Goal: Information Seeking & Learning: Learn about a topic

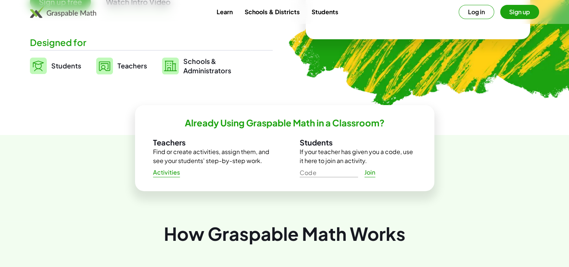
scroll to position [175, 0]
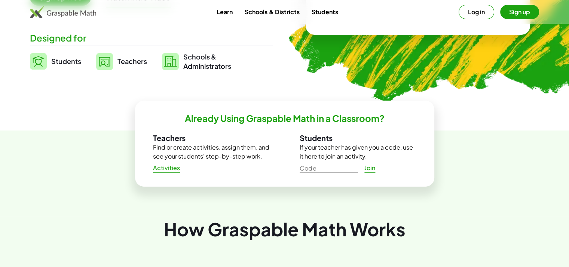
click at [126, 62] on span "Teachers" at bounding box center [132, 61] width 30 height 9
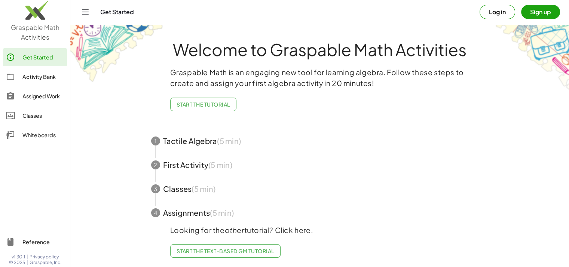
click at [211, 146] on span "button" at bounding box center [319, 141] width 355 height 24
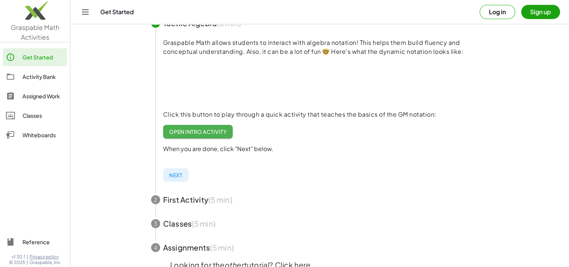
scroll to position [90, 0]
click at [202, 132] on span "Open Intro Activity" at bounding box center [198, 131] width 58 height 7
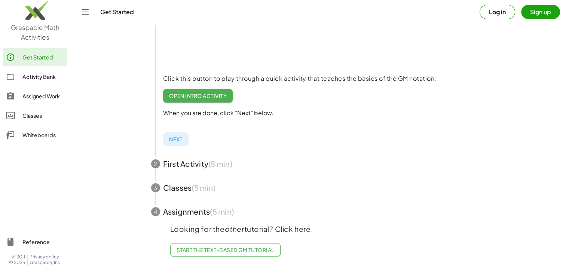
scroll to position [0, 0]
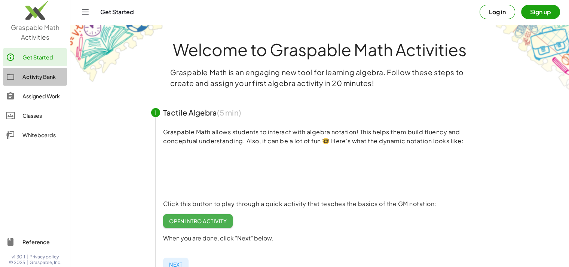
click at [44, 79] on div "Activity Bank" at bounding box center [43, 76] width 42 height 9
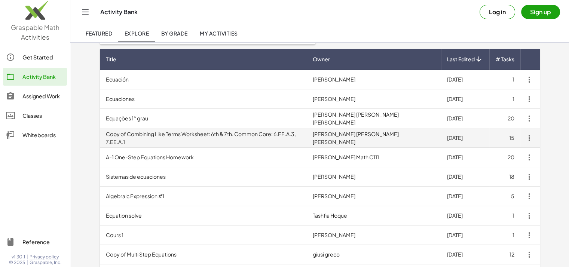
scroll to position [64, 0]
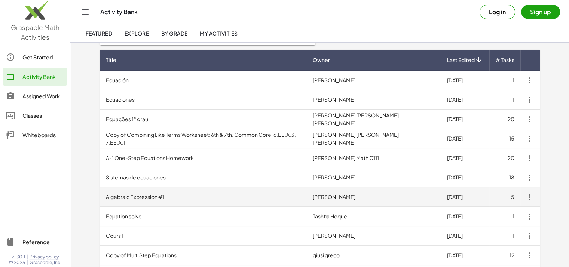
click at [129, 198] on td "Algebraic Expression #1" at bounding box center [203, 196] width 207 height 19
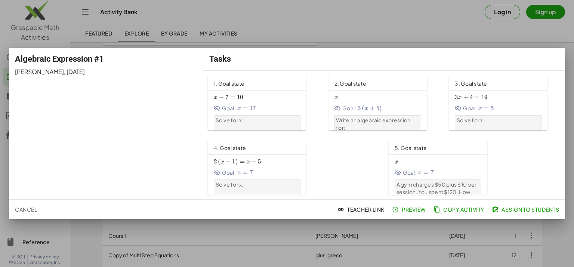
click at [232, 97] on span "=" at bounding box center [232, 97] width 5 height 7
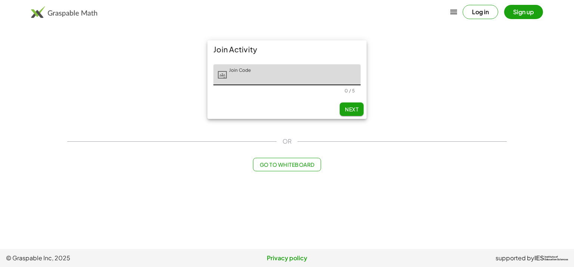
click at [299, 166] on span "Go to Whiteboard" at bounding box center [287, 164] width 55 height 7
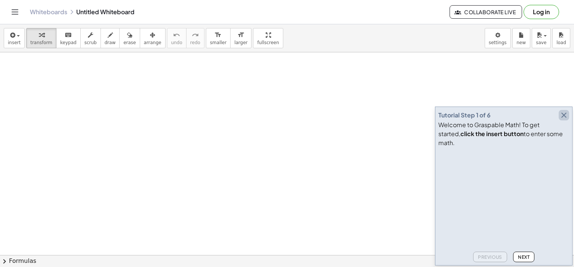
click at [566, 120] on icon "button" at bounding box center [564, 115] width 9 height 9
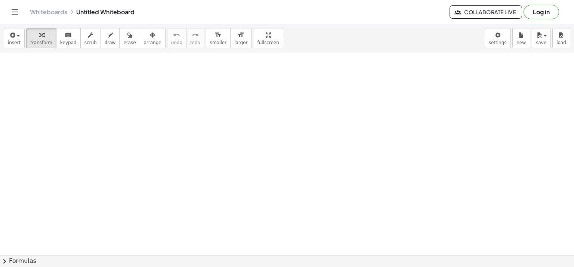
drag, startPoint x: 144, startPoint y: 192, endPoint x: 221, endPoint y: 154, distance: 86.0
click at [12, 13] on icon "Toggle navigation" at bounding box center [14, 11] width 9 height 9
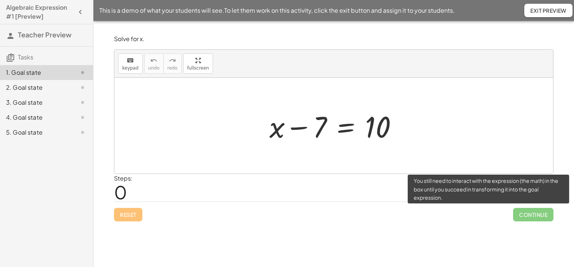
click at [524, 214] on span "Continue" at bounding box center [534, 214] width 40 height 13
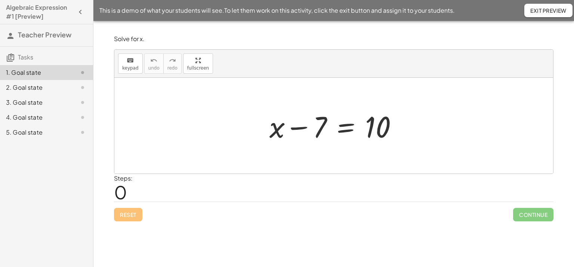
click at [116, 184] on span "0" at bounding box center [120, 192] width 13 height 23
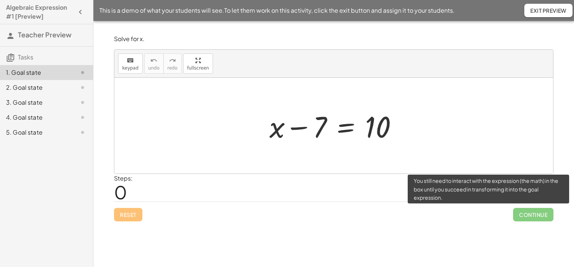
click at [527, 217] on span "Continue" at bounding box center [534, 214] width 40 height 13
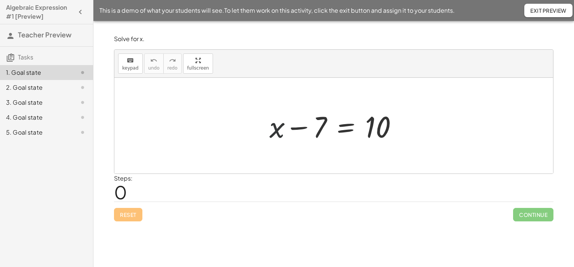
click at [275, 130] on div at bounding box center [337, 126] width 142 height 39
drag, startPoint x: 273, startPoint y: 135, endPoint x: 267, endPoint y: 143, distance: 10.0
click at [267, 143] on div at bounding box center [337, 126] width 142 height 39
drag, startPoint x: 320, startPoint y: 134, endPoint x: 432, endPoint y: 137, distance: 112.2
click at [432, 137] on div "− 7 + x − 7 = 10" at bounding box center [333, 126] width 439 height 96
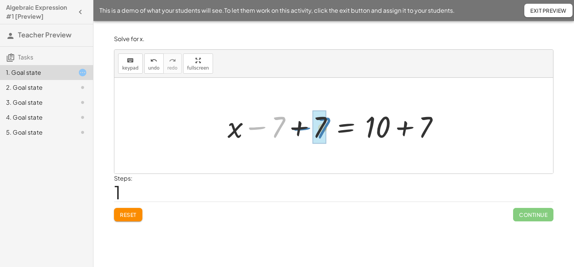
drag, startPoint x: 280, startPoint y: 131, endPoint x: 325, endPoint y: 132, distance: 44.9
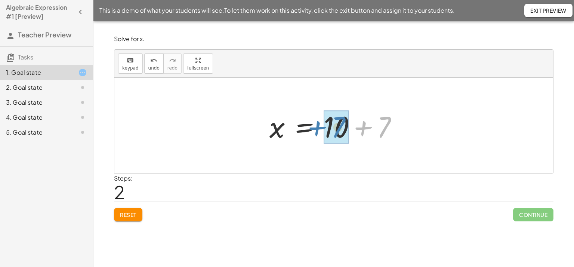
drag, startPoint x: 389, startPoint y: 121, endPoint x: 343, endPoint y: 121, distance: 46.4
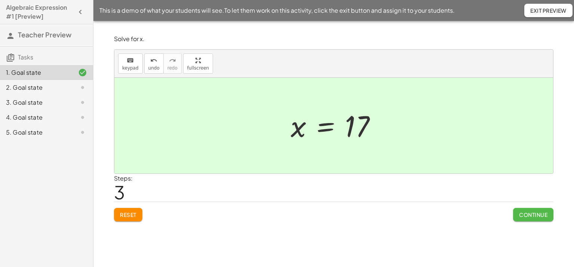
click at [531, 213] on span "Continue" at bounding box center [533, 214] width 28 height 7
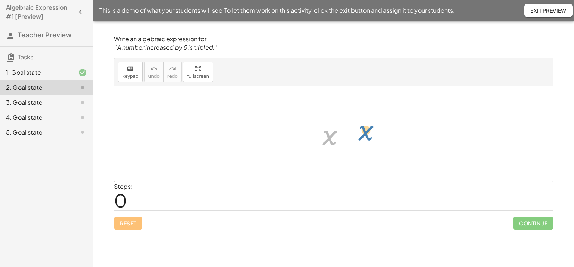
drag, startPoint x: 334, startPoint y: 134, endPoint x: 377, endPoint y: 133, distance: 42.7
click at [377, 133] on div "x x" at bounding box center [333, 134] width 439 height 96
click at [331, 134] on div at bounding box center [337, 134] width 36 height 37
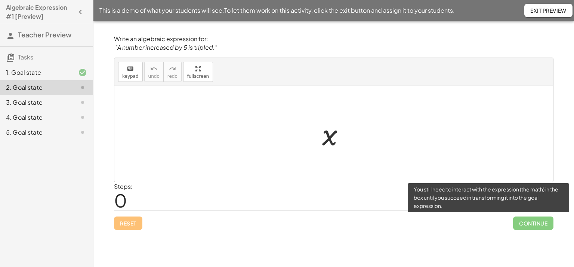
click at [527, 221] on span "Continue" at bounding box center [534, 223] width 40 height 13
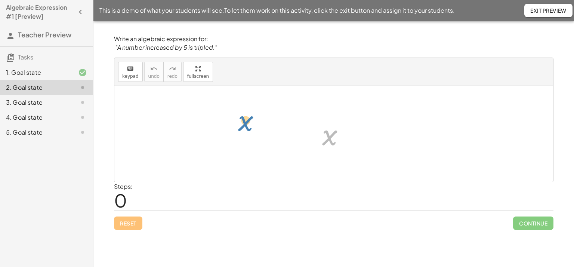
drag, startPoint x: 330, startPoint y: 142, endPoint x: 242, endPoint y: 137, distance: 88.1
click at [242, 137] on div "x x" at bounding box center [333, 134] width 439 height 96
drag, startPoint x: 328, startPoint y: 139, endPoint x: 356, endPoint y: 139, distance: 28.4
click at [356, 139] on div "x x" at bounding box center [333, 134] width 439 height 96
drag, startPoint x: 331, startPoint y: 138, endPoint x: 327, endPoint y: 180, distance: 42.0
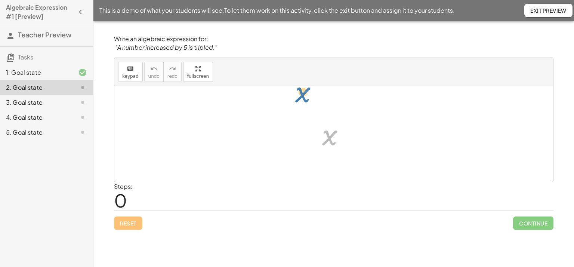
drag, startPoint x: 329, startPoint y: 143, endPoint x: 301, endPoint y: 97, distance: 53.5
click at [301, 97] on div "x x" at bounding box center [333, 134] width 439 height 96
click at [365, 133] on div at bounding box center [333, 134] width 439 height 96
click at [134, 81] on button "keyboard keypad" at bounding box center [130, 72] width 25 height 20
click at [366, 146] on div at bounding box center [333, 134] width 439 height 96
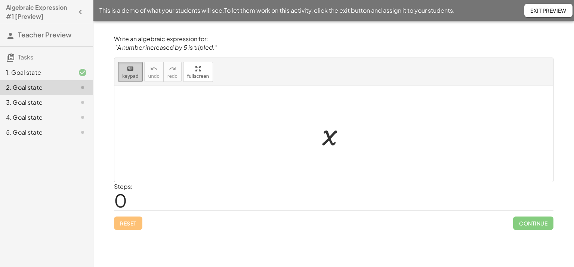
click at [127, 65] on icon "keyboard" at bounding box center [130, 68] width 7 height 9
drag, startPoint x: 128, startPoint y: 52, endPoint x: 239, endPoint y: 139, distance: 141.3
click at [0, 0] on div "Write an algebraic expression for: "A number increased by 5 is tripled." keyboa…" at bounding box center [0, 0] width 0 height 0
drag, startPoint x: 128, startPoint y: 74, endPoint x: 189, endPoint y: 151, distance: 98.0
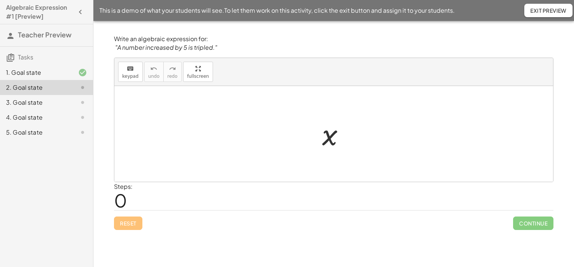
click at [189, 151] on div "keyboard keypad undo undo redo redo fullscreen x ×" at bounding box center [333, 120] width 439 height 124
drag, startPoint x: 333, startPoint y: 137, endPoint x: 368, endPoint y: 136, distance: 34.8
click at [128, 227] on div "Reset Continue" at bounding box center [334, 220] width 440 height 20
drag, startPoint x: 329, startPoint y: 143, endPoint x: 301, endPoint y: 116, distance: 38.6
click at [301, 116] on div "x x" at bounding box center [333, 134] width 439 height 96
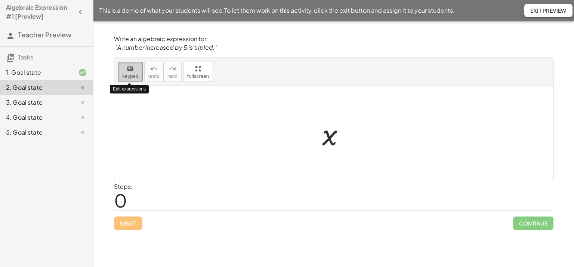
click at [129, 74] on span "keypad" at bounding box center [130, 76] width 16 height 5
click at [330, 134] on div at bounding box center [329, 134] width 15 height 33
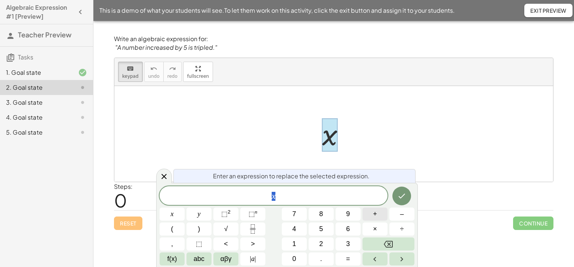
click at [376, 211] on span "+" at bounding box center [375, 214] width 4 height 10
click at [314, 229] on button "5" at bounding box center [321, 229] width 25 height 13
click at [402, 191] on icon "Done" at bounding box center [402, 195] width 9 height 9
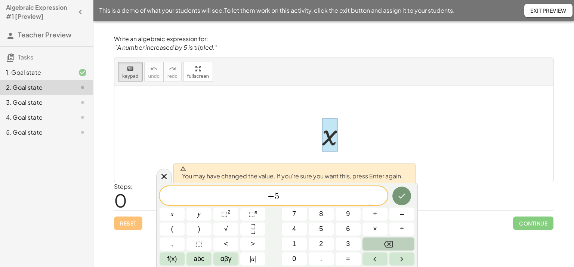
click at [389, 246] on icon "Backspace" at bounding box center [388, 244] width 9 height 7
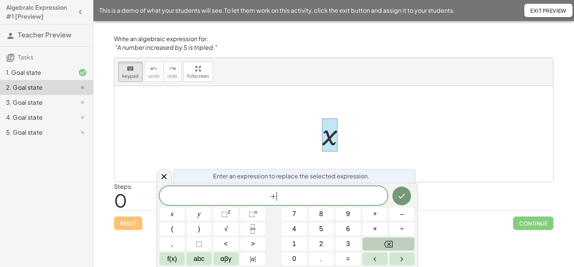
click at [389, 246] on icon "Backspace" at bounding box center [388, 244] width 9 height 7
click at [329, 135] on div at bounding box center [329, 134] width 15 height 33
click at [314, 230] on button "5" at bounding box center [321, 229] width 25 height 13
click at [405, 200] on icon "Done" at bounding box center [402, 195] width 9 height 9
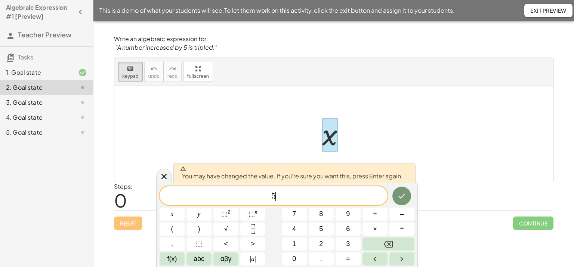
click at [395, 134] on div at bounding box center [333, 134] width 439 height 96
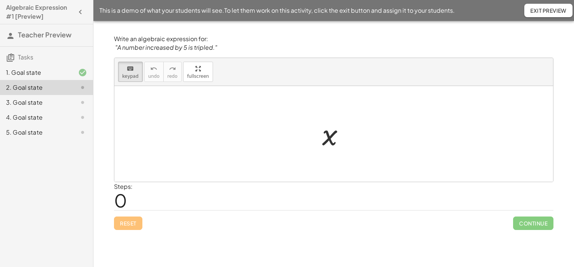
click at [395, 134] on div at bounding box center [333, 134] width 439 height 96
